Goal: Check status: Check status

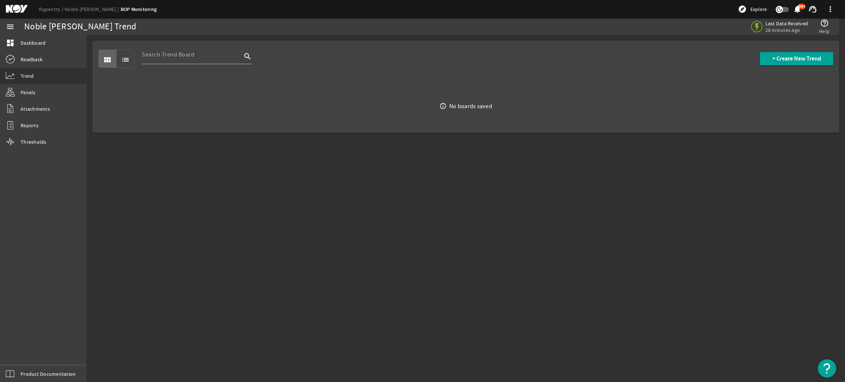
click at [18, 10] on mat-icon at bounding box center [22, 9] width 33 height 9
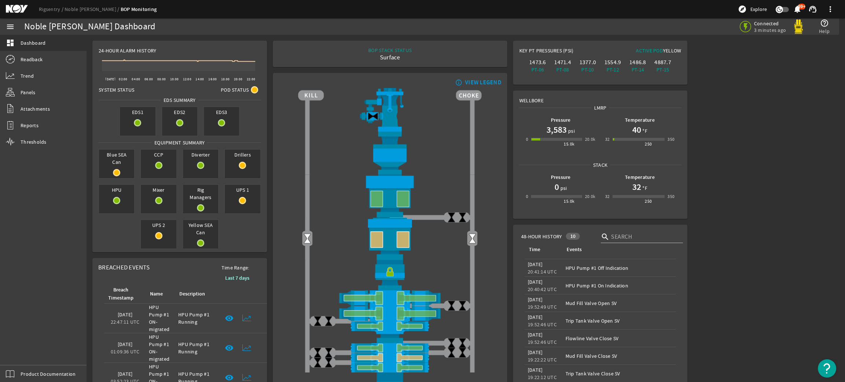
click at [556, 129] on h1 "3,583" at bounding box center [556, 130] width 20 height 12
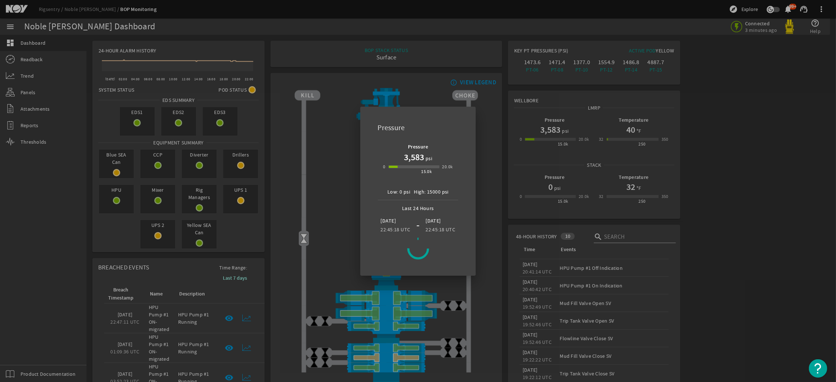
click at [22, 72] on div at bounding box center [418, 191] width 836 height 382
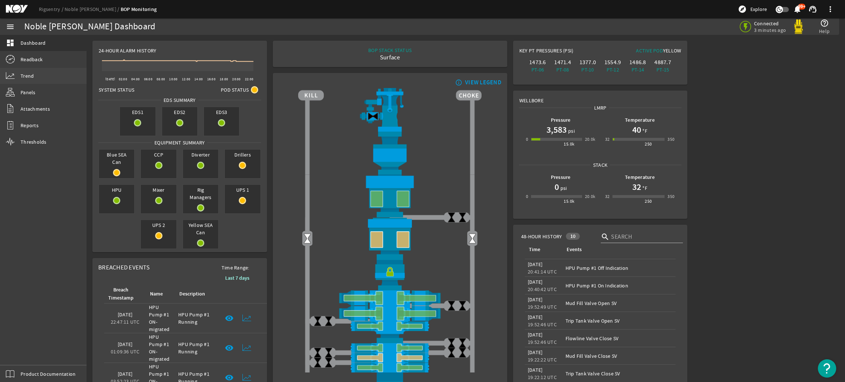
click at [22, 72] on span "Trend" at bounding box center [27, 75] width 13 height 7
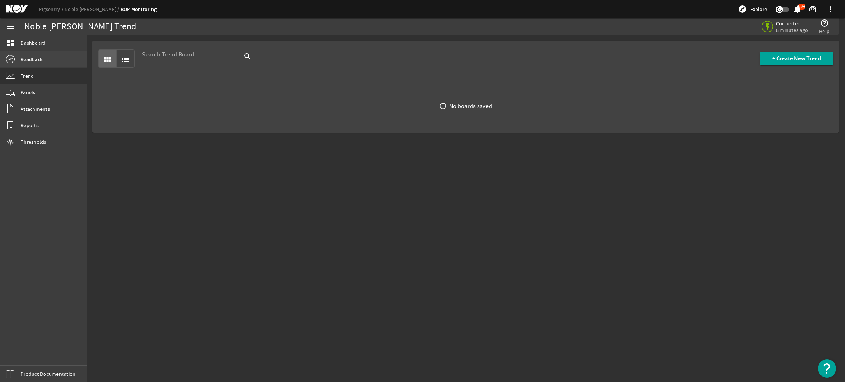
click at [38, 56] on span "Readback" at bounding box center [32, 59] width 22 height 7
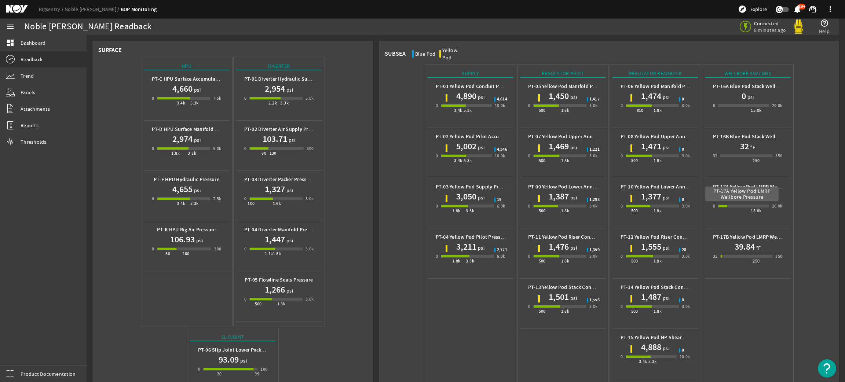
click at [740, 183] on b "PT-17A Yellow Pod LMRP Wellbore Pressure" at bounding box center [762, 186] width 99 height 7
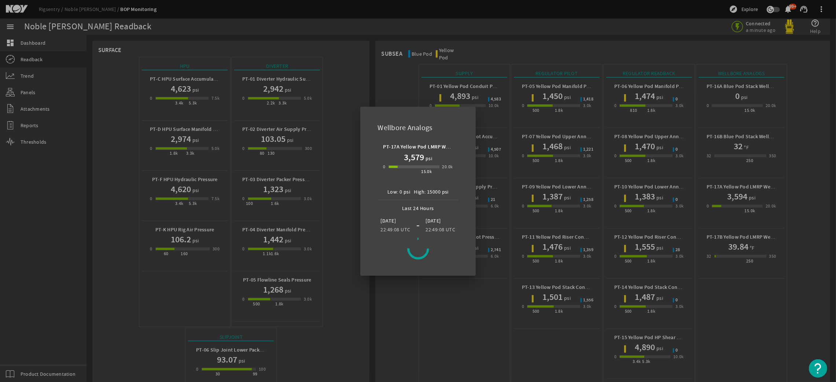
click at [391, 110] on div "Wellbore Analogs PT-17A Yellow Pod LMRP Wellbore Pressure 3,579 psi 0 15.0k 20.…" at bounding box center [418, 191] width 116 height 169
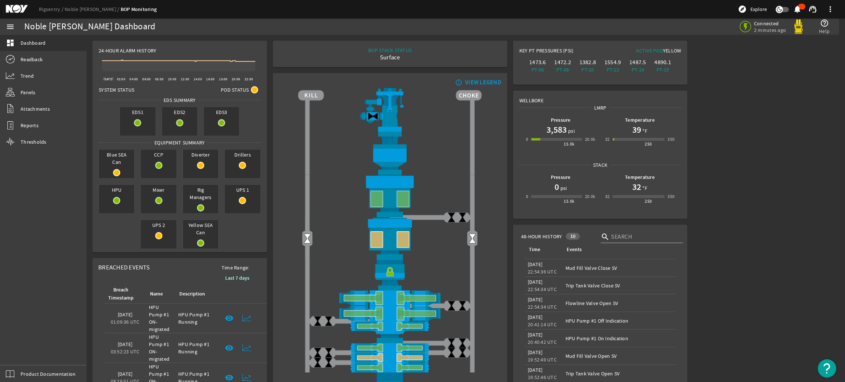
click at [555, 131] on h1 "3,583" at bounding box center [556, 130] width 20 height 12
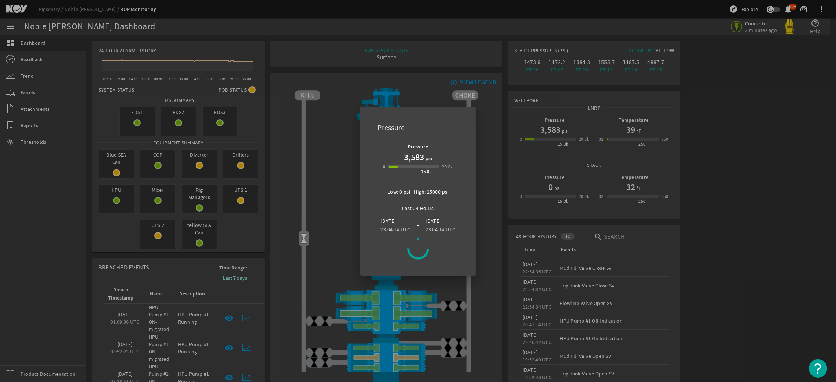
click at [417, 248] on div at bounding box center [418, 249] width 22 height 22
